Goal: Register for event/course: Sign up to attend an event or enroll in a course

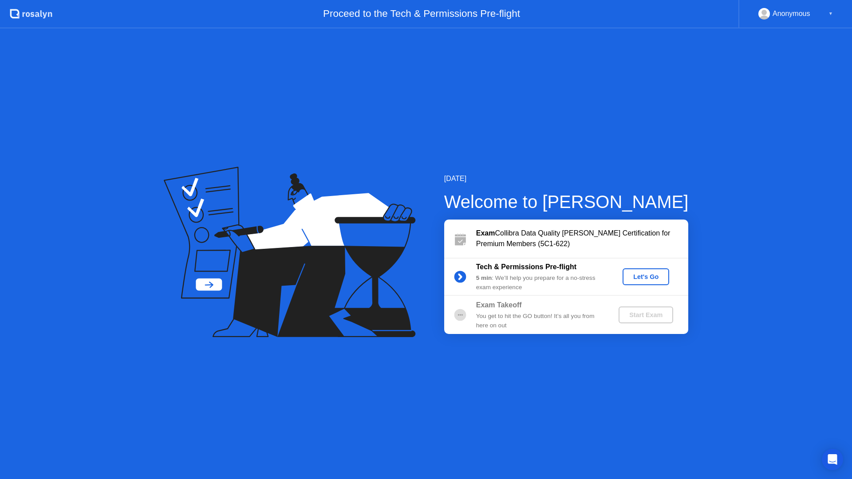
click at [641, 275] on div "Let's Go" at bounding box center [646, 276] width 40 height 7
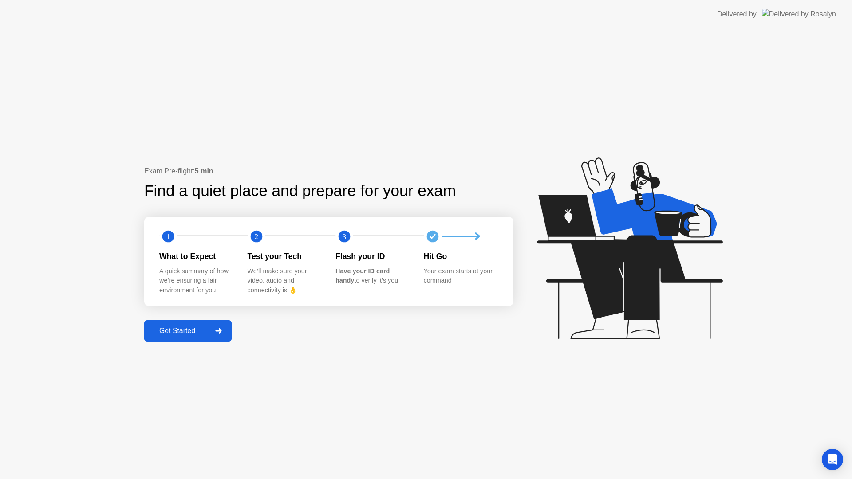
click at [181, 331] on div "Get Started" at bounding box center [177, 331] width 61 height 8
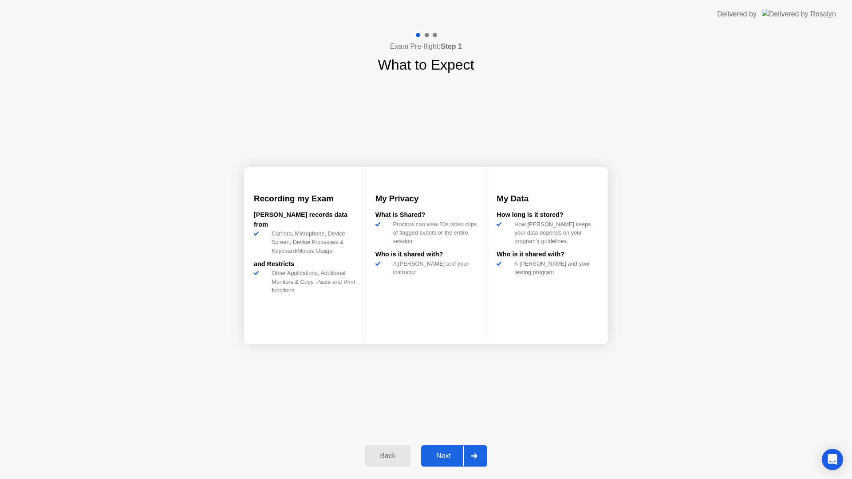
click at [437, 452] on div "Next" at bounding box center [444, 456] width 40 height 8
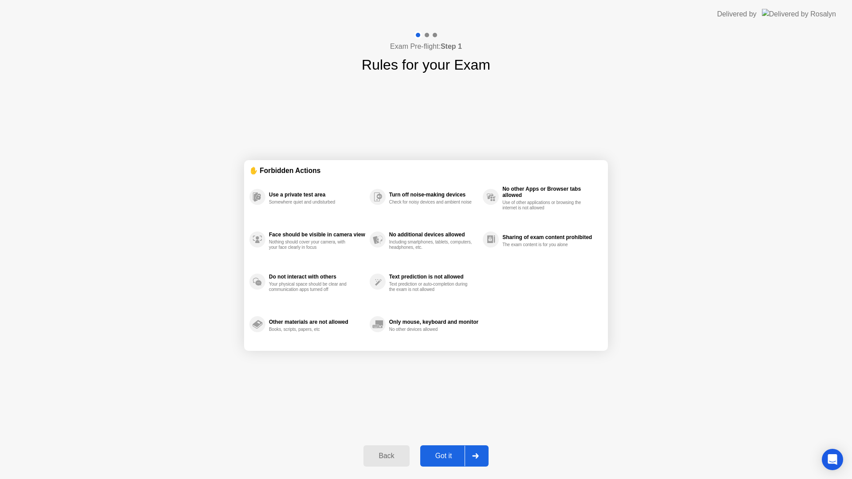
click at [443, 457] on div "Got it" at bounding box center [444, 456] width 42 height 8
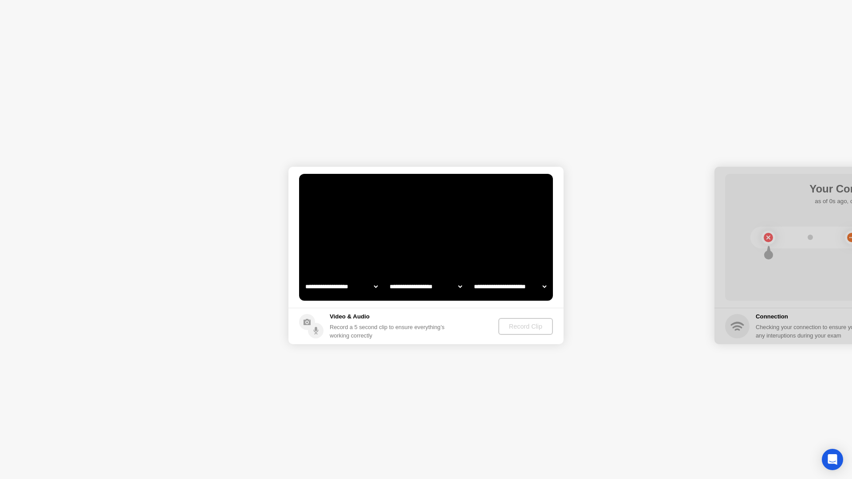
select select "**********"
select select "*******"
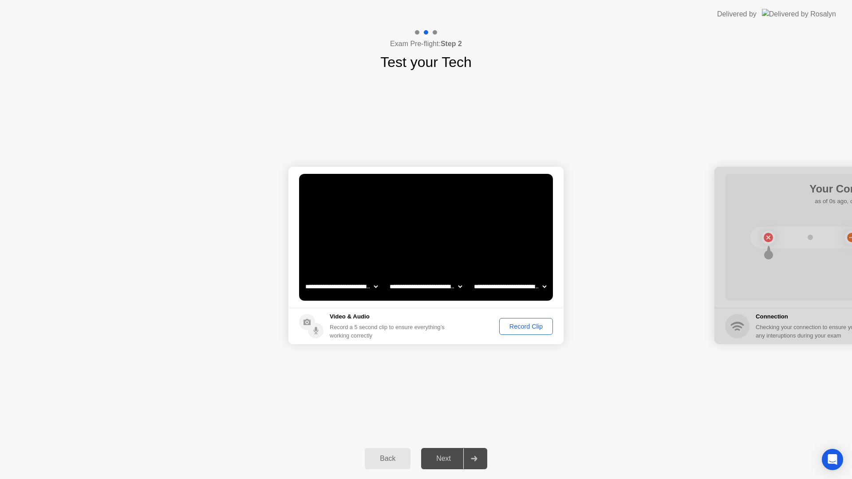
click at [449, 285] on select "**********" at bounding box center [426, 287] width 76 height 18
click at [510, 283] on select "**********" at bounding box center [510, 287] width 76 height 18
click at [515, 328] on div "Record Clip" at bounding box center [526, 326] width 47 height 7
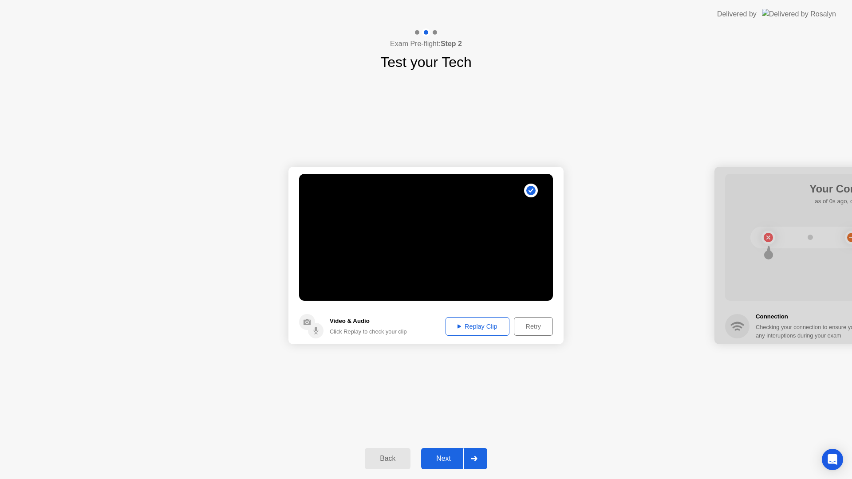
click at [448, 463] on div "Next" at bounding box center [444, 459] width 40 height 8
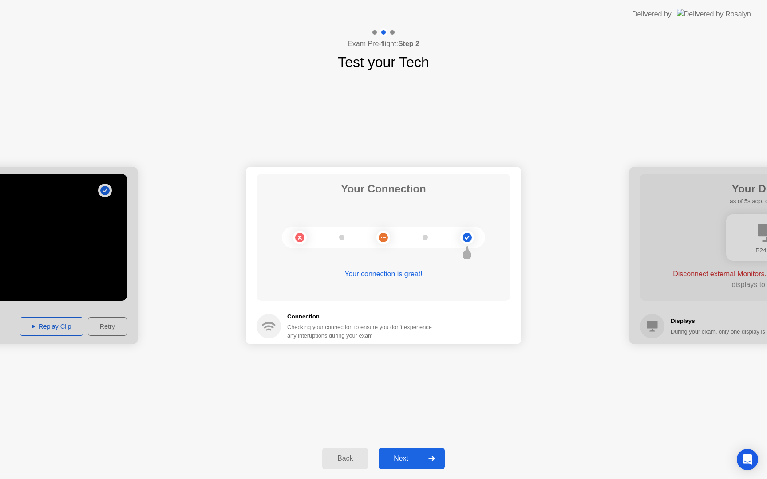
click at [337, 455] on div "Back" at bounding box center [345, 459] width 40 height 8
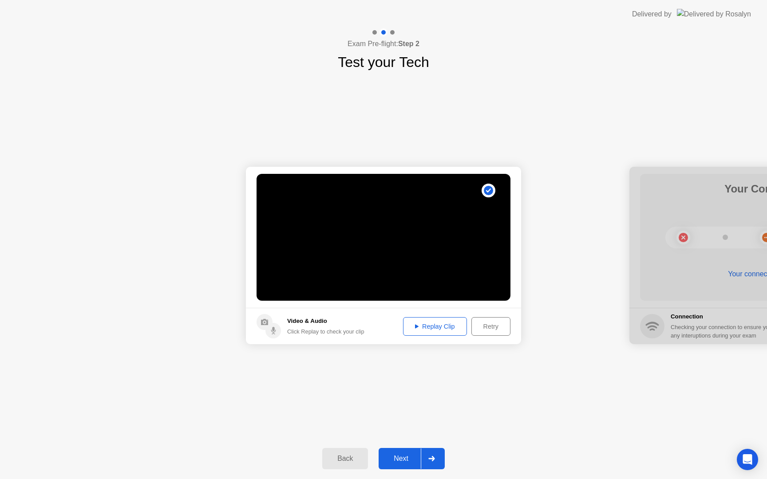
click at [320, 326] on div "Video & Audio Click Replay to check your clip" at bounding box center [325, 326] width 77 height 19
click at [259, 323] on circle at bounding box center [265, 322] width 16 height 16
click at [271, 329] on circle at bounding box center [273, 331] width 16 height 16
click at [339, 458] on div "Back" at bounding box center [345, 459] width 40 height 8
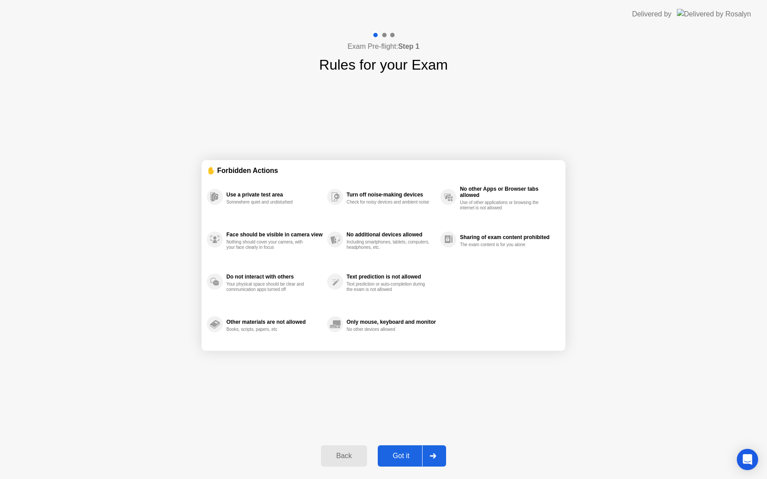
click at [341, 456] on div "Back" at bounding box center [344, 456] width 40 height 8
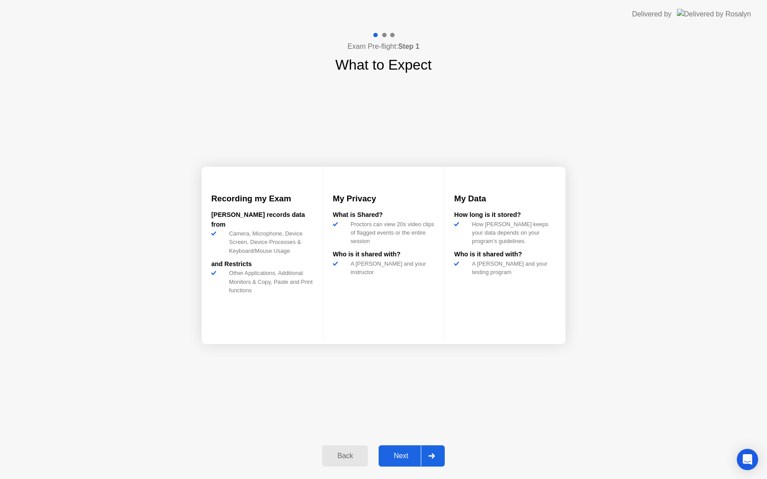
click at [342, 457] on div "Back" at bounding box center [345, 456] width 40 height 8
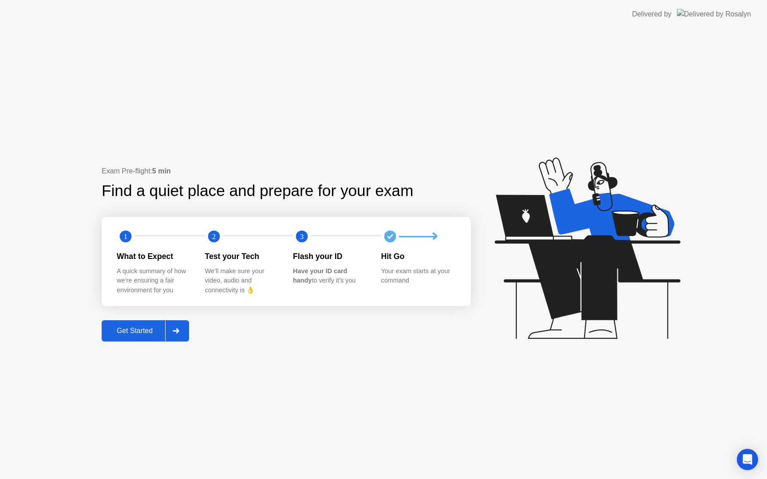
click at [136, 328] on div "Get Started" at bounding box center [134, 331] width 61 height 8
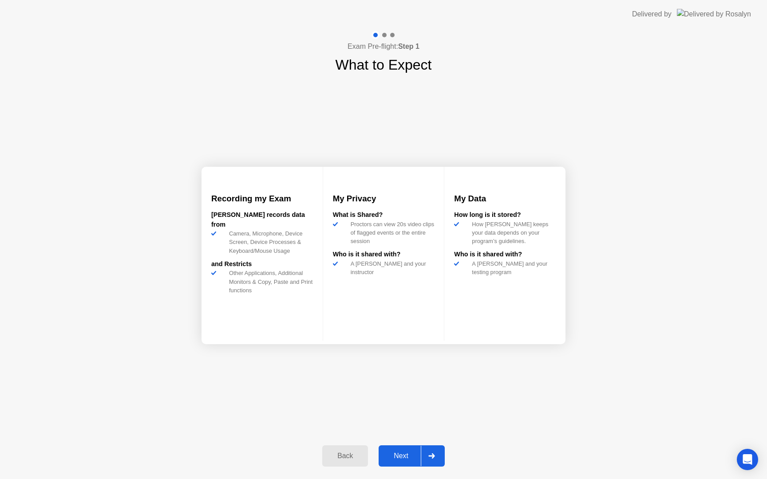
click at [406, 453] on div "Next" at bounding box center [401, 456] width 40 height 8
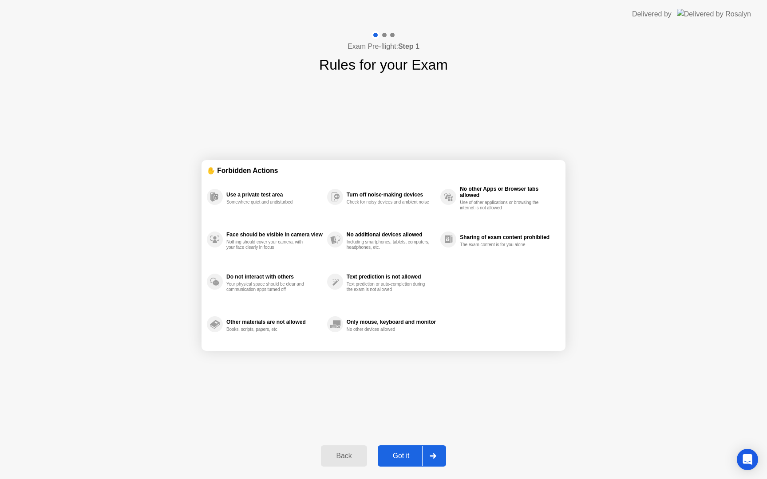
click at [404, 454] on div "Got it" at bounding box center [401, 456] width 42 height 8
select select "**********"
select select "*******"
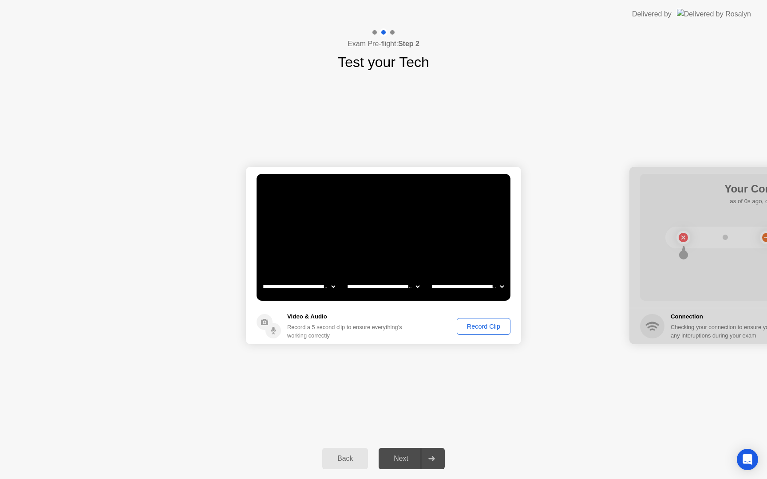
click at [485, 332] on button "Record Clip" at bounding box center [484, 326] width 54 height 17
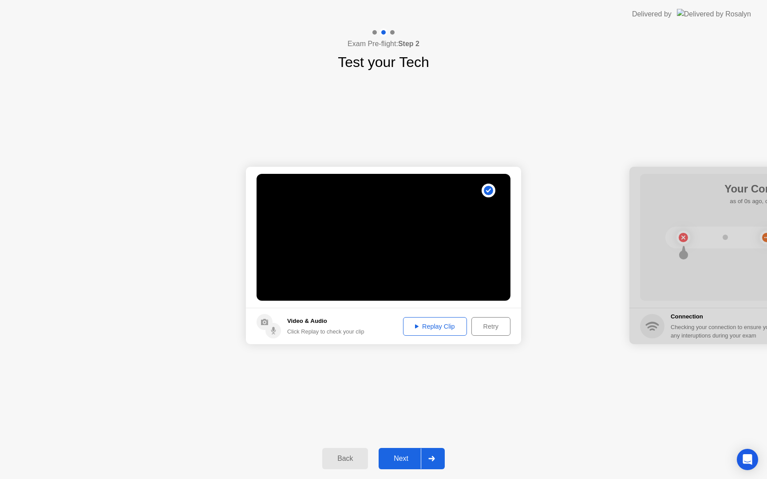
click at [408, 457] on div "Next" at bounding box center [401, 459] width 40 height 8
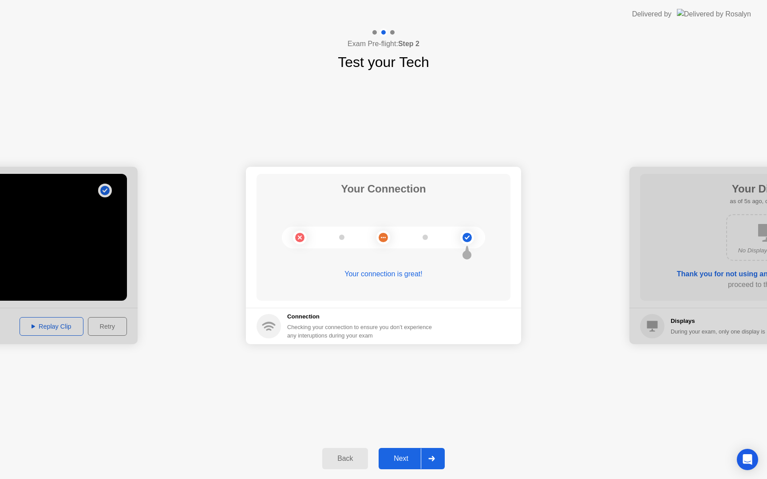
click at [403, 456] on div "Next" at bounding box center [401, 459] width 40 height 8
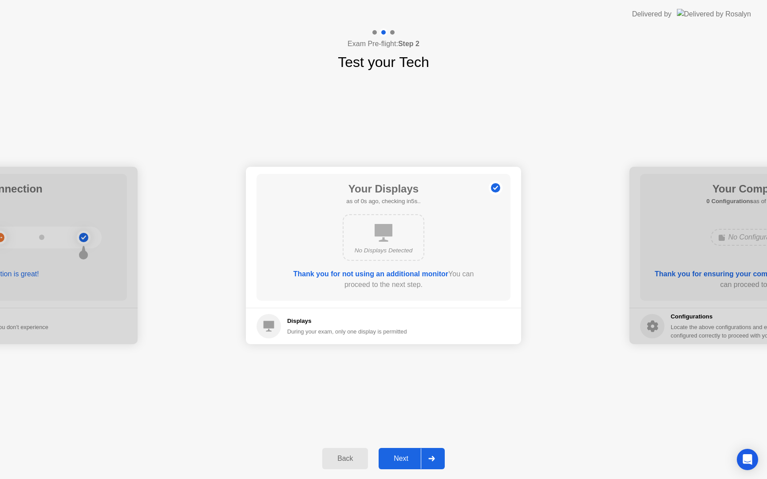
click at [403, 456] on div "Next" at bounding box center [401, 459] width 40 height 8
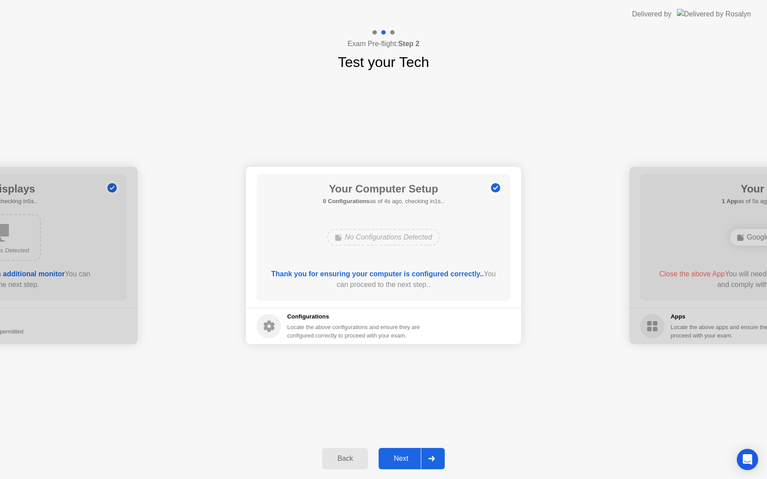
click at [393, 461] on div "Next" at bounding box center [401, 459] width 40 height 8
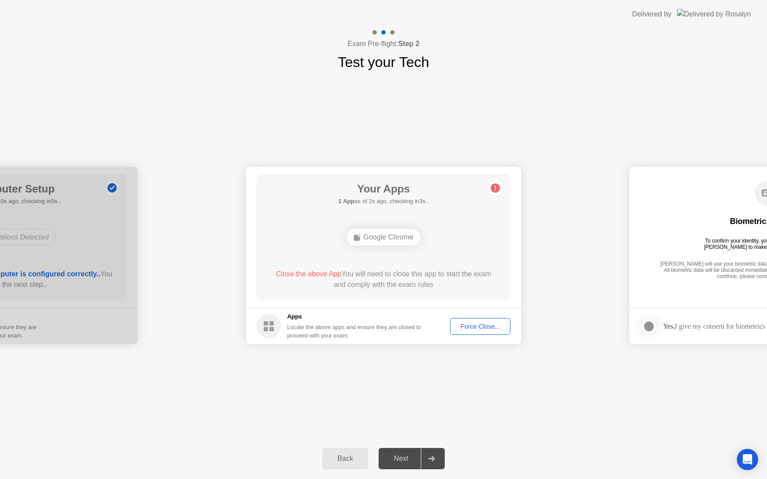
click at [469, 324] on div "Force Close..." at bounding box center [480, 326] width 54 height 7
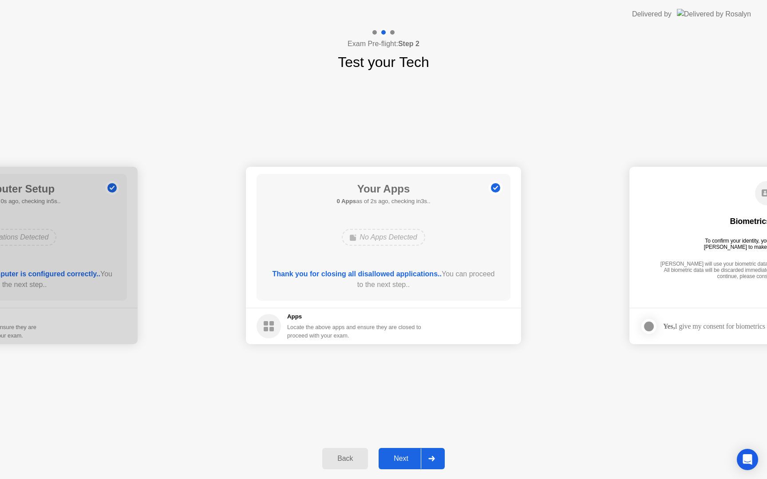
click at [406, 462] on div "Next" at bounding box center [401, 459] width 40 height 8
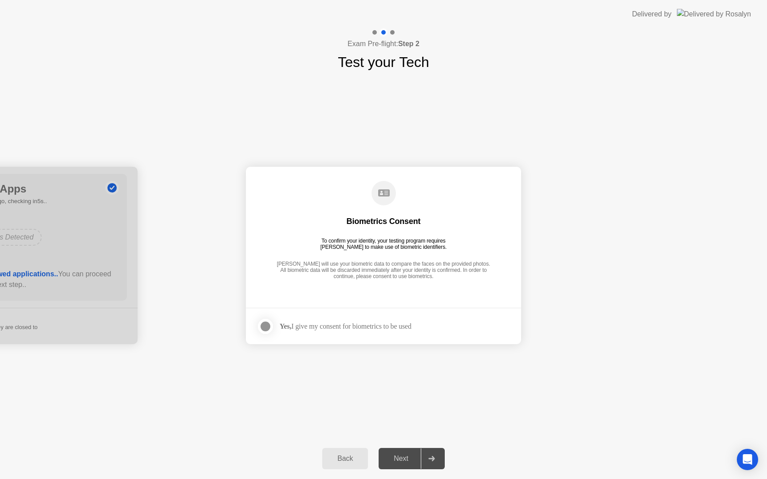
click at [266, 322] on div at bounding box center [265, 326] width 11 height 11
click at [400, 455] on div "Next" at bounding box center [401, 459] width 40 height 8
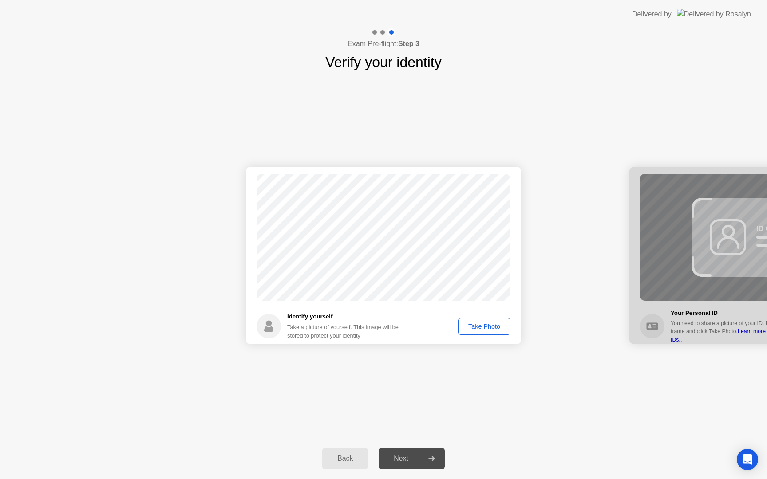
click at [482, 323] on div "Take Photo" at bounding box center [484, 326] width 46 height 7
click at [429, 458] on icon at bounding box center [431, 458] width 7 height 5
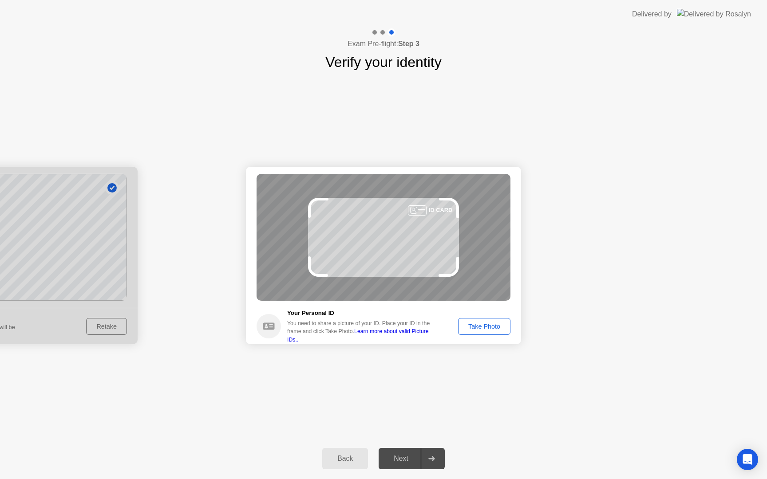
click at [487, 324] on div "Take Photo" at bounding box center [484, 326] width 46 height 7
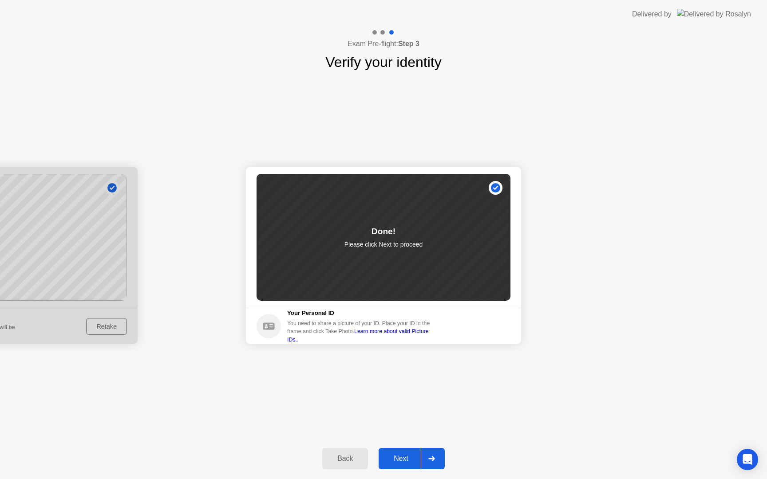
click at [392, 458] on div "Next" at bounding box center [401, 459] width 40 height 8
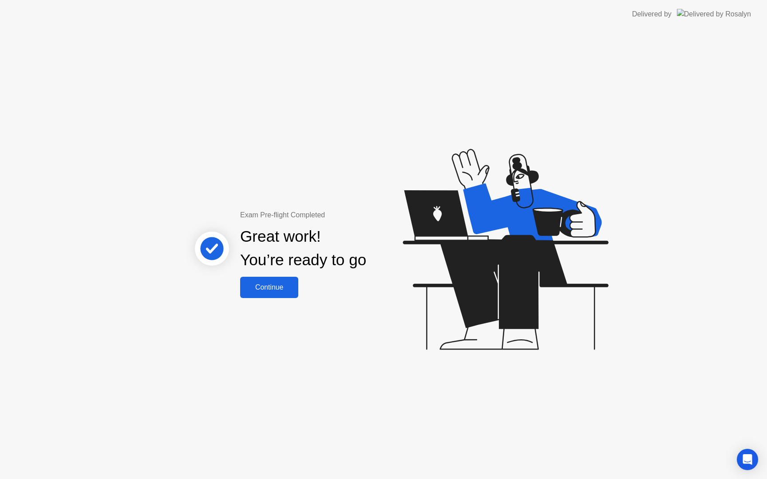
click at [267, 285] on div "Continue" at bounding box center [269, 288] width 53 height 8
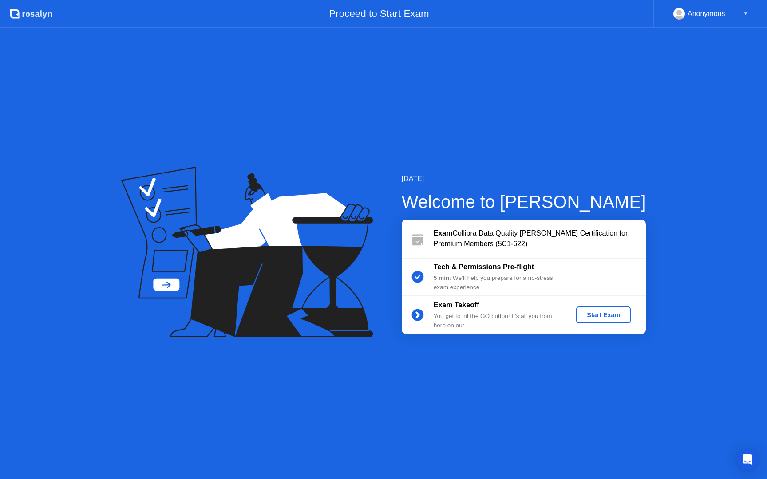
click at [605, 312] on div "Start Exam" at bounding box center [603, 315] width 47 height 7
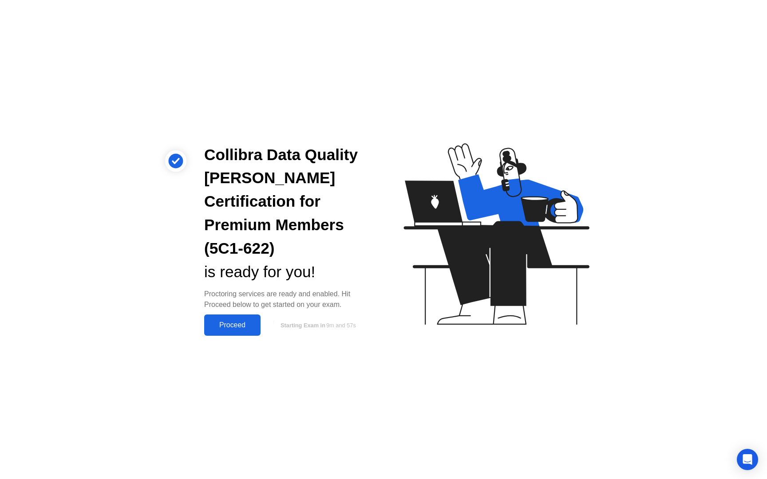
click at [228, 321] on div "Proceed" at bounding box center [232, 325] width 51 height 8
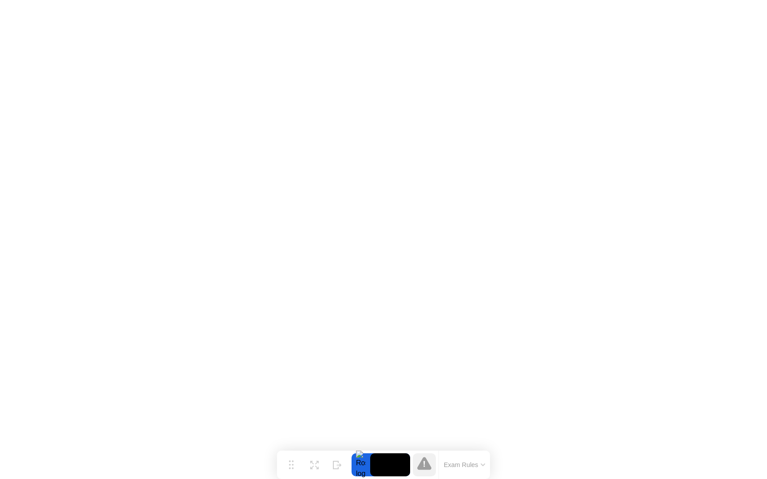
click at [478, 467] on button "Exam Rules" at bounding box center [464, 465] width 47 height 8
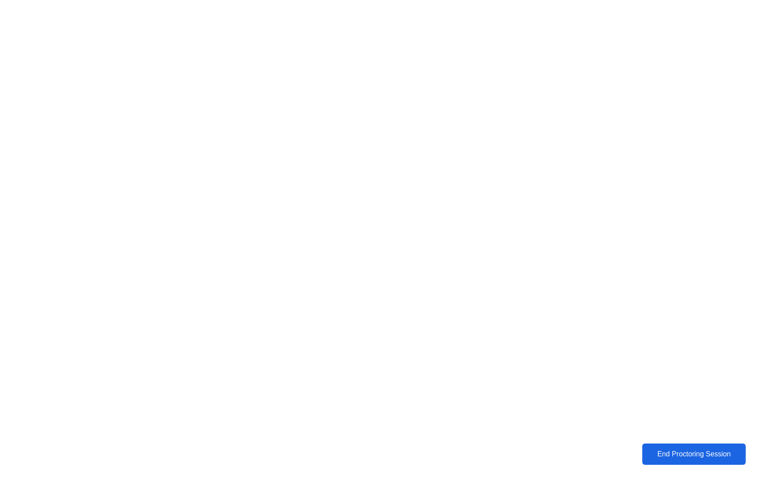
click at [677, 454] on div "End Proctoring Session" at bounding box center [694, 455] width 98 height 8
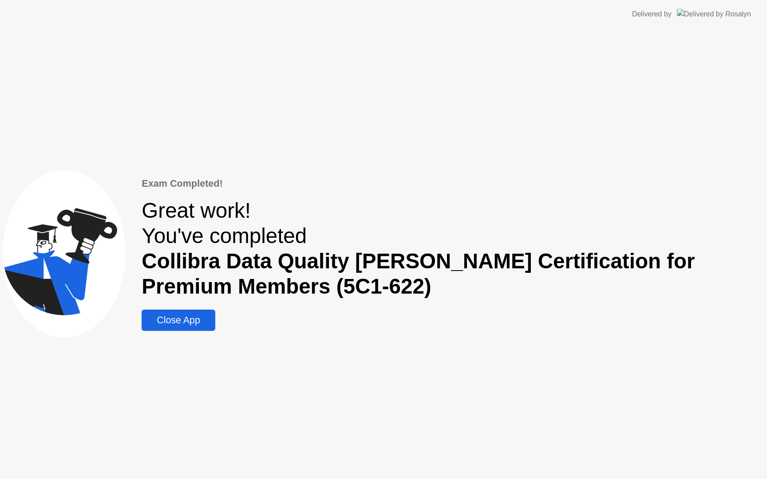
click at [193, 321] on div "Close App" at bounding box center [178, 320] width 68 height 11
